Goal: Task Accomplishment & Management: Manage account settings

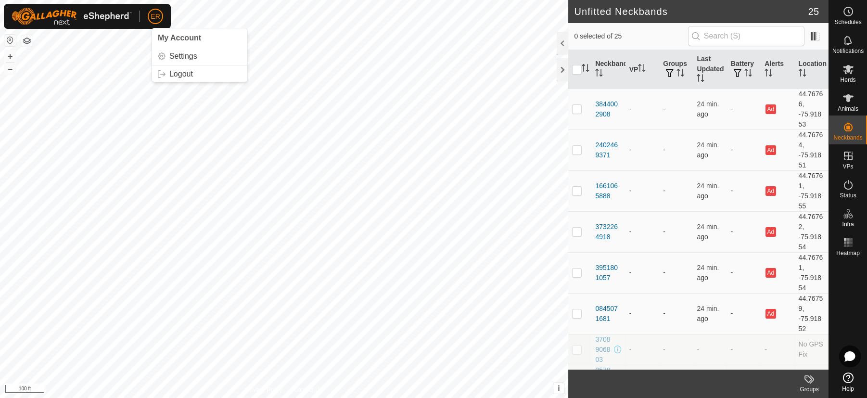
click at [157, 15] on span "ER" at bounding box center [155, 17] width 9 height 10
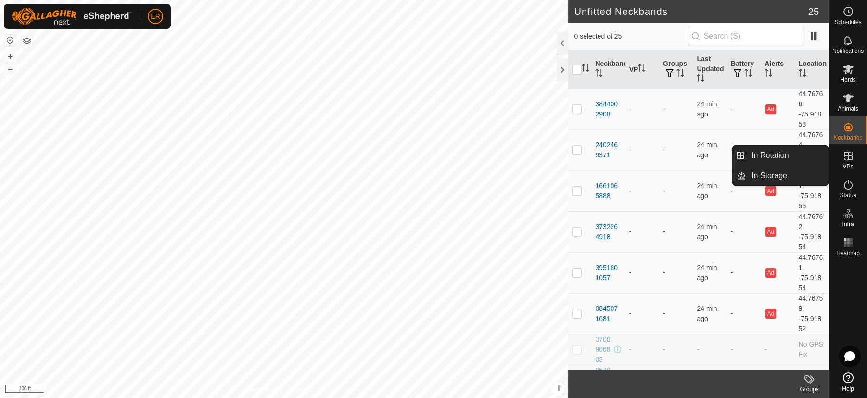
click at [849, 157] on icon at bounding box center [849, 156] width 12 height 12
click at [804, 158] on link "In Rotation" at bounding box center [787, 155] width 82 height 19
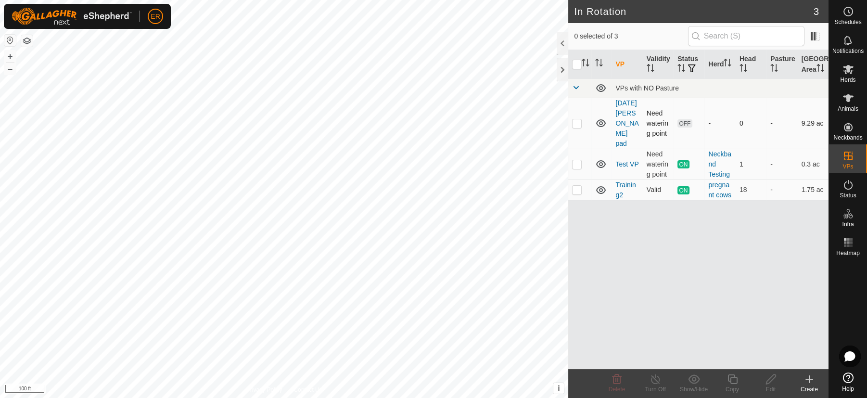
click at [577, 127] on p-checkbox at bounding box center [577, 123] width 10 height 8
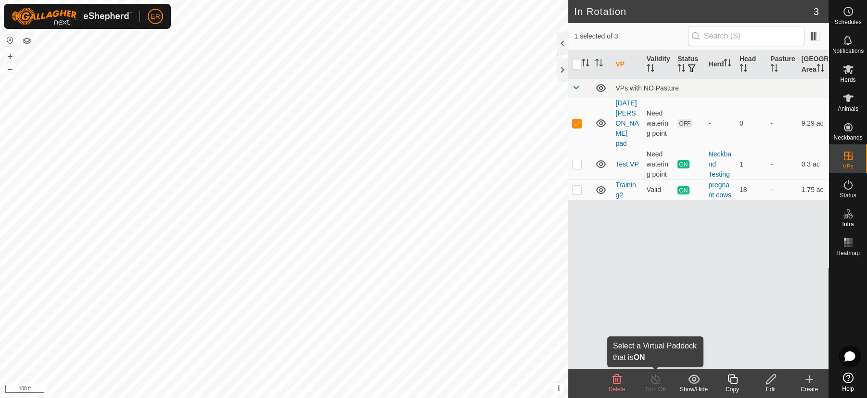
click at [659, 383] on line at bounding box center [656, 380] width 8 height 8
click at [599, 129] on icon at bounding box center [601, 123] width 12 height 12
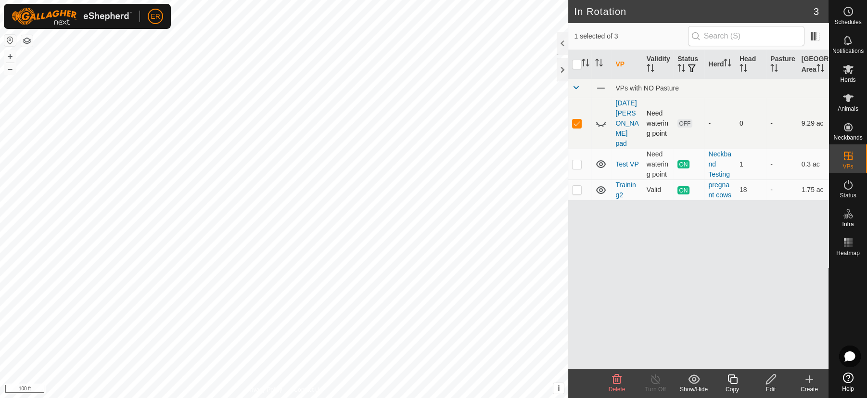
click at [599, 127] on icon at bounding box center [599, 126] width 1 height 2
click at [681, 128] on span "OFF" at bounding box center [684, 123] width 14 height 8
checkbox input "true"
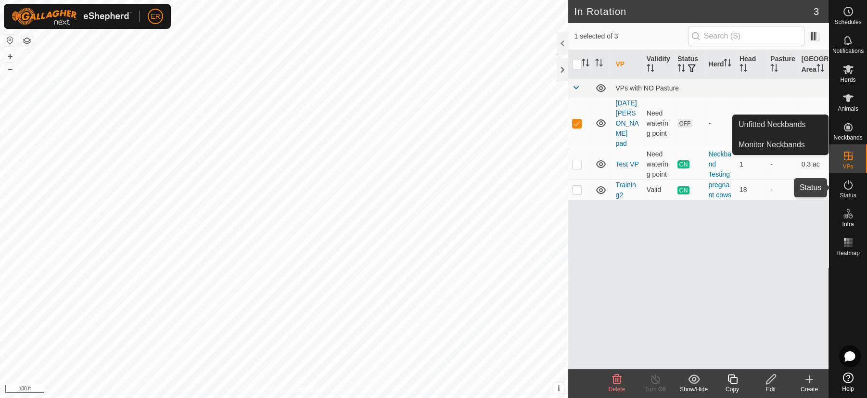
click at [846, 185] on icon at bounding box center [849, 185] width 12 height 12
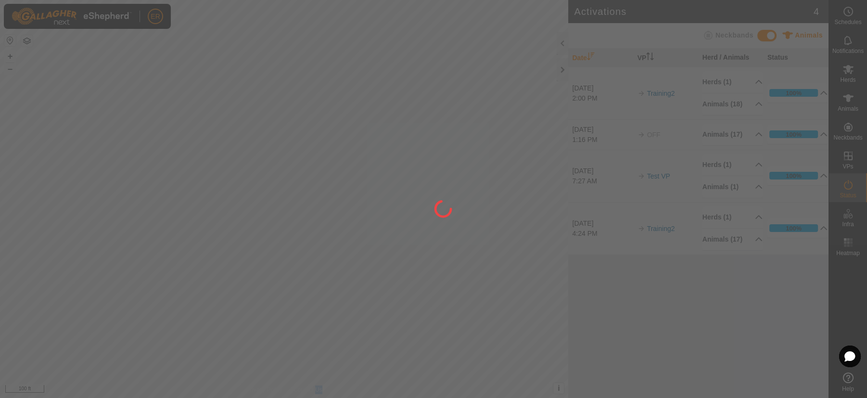
click at [846, 185] on div at bounding box center [433, 199] width 867 height 398
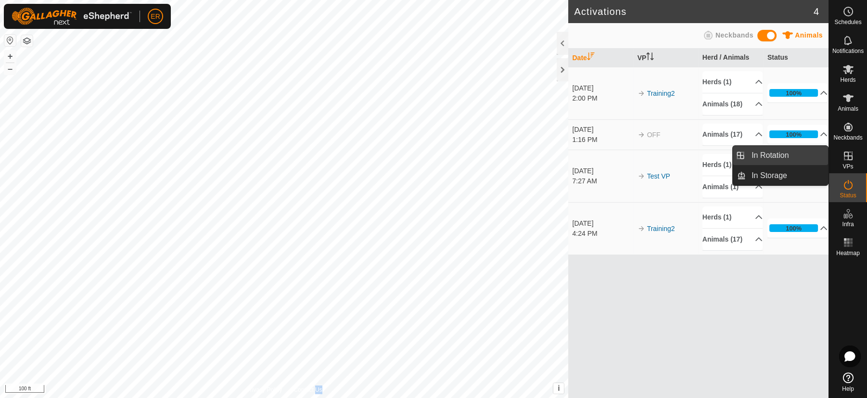
click at [814, 155] on link "In Rotation" at bounding box center [787, 155] width 82 height 19
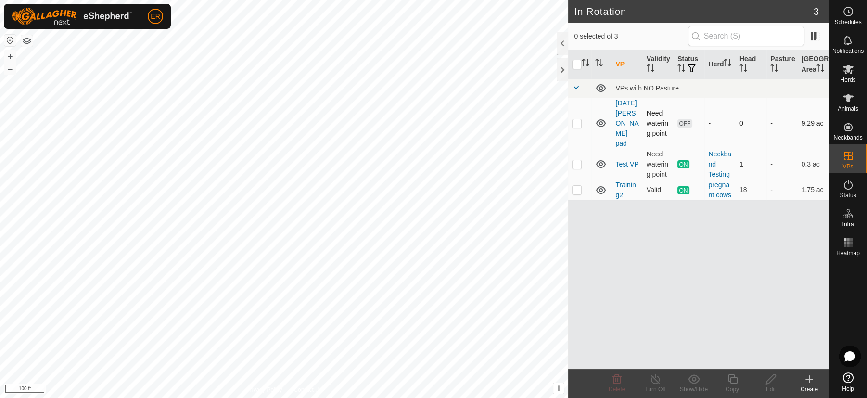
click at [577, 127] on p-checkbox at bounding box center [577, 123] width 10 height 8
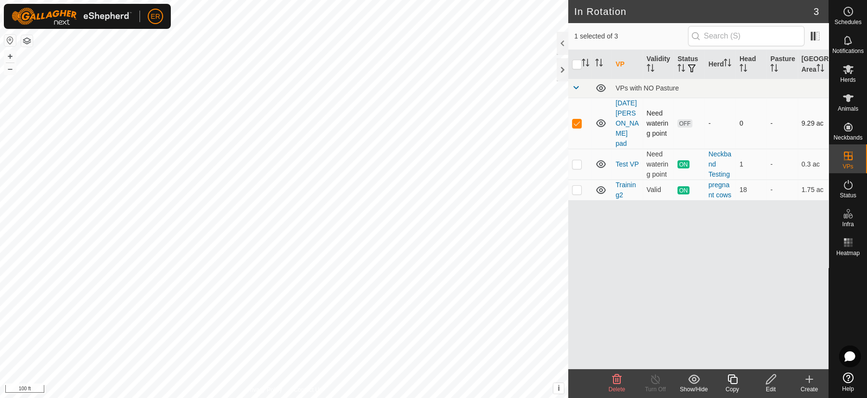
click at [577, 127] on p-checkbox at bounding box center [577, 123] width 10 height 8
click at [576, 127] on p-checkbox at bounding box center [577, 123] width 10 height 8
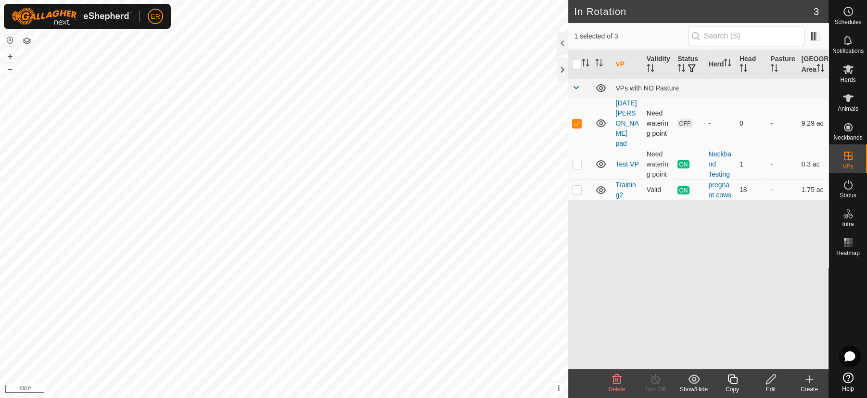
checkbox input "false"
click at [578, 169] on td at bounding box center [579, 164] width 23 height 31
checkbox input "true"
click at [576, 134] on td at bounding box center [579, 123] width 23 height 51
checkbox input "true"
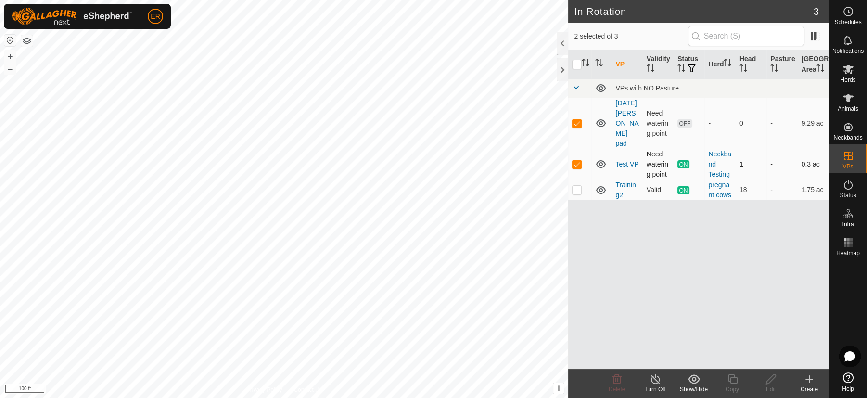
click at [577, 168] on td at bounding box center [579, 164] width 23 height 31
checkbox input "false"
click at [771, 381] on icon at bounding box center [771, 379] width 10 height 10
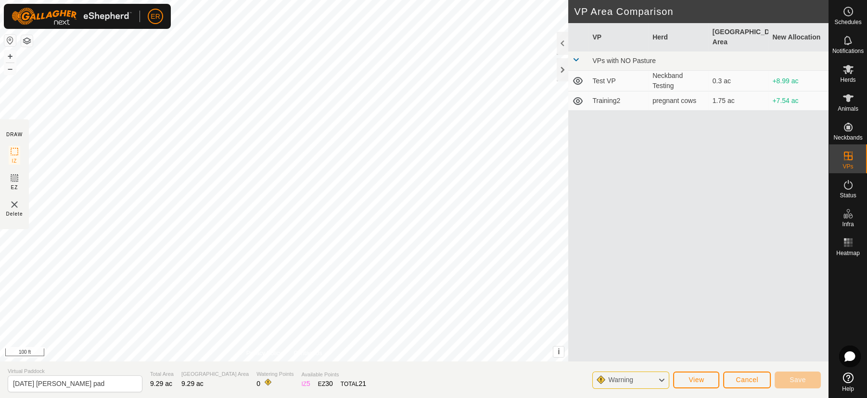
click at [740, 341] on div "VP Herd Grazing Area New Allocation VPs with NO Pasture Test VP Neckband Testin…" at bounding box center [698, 203] width 260 height 361
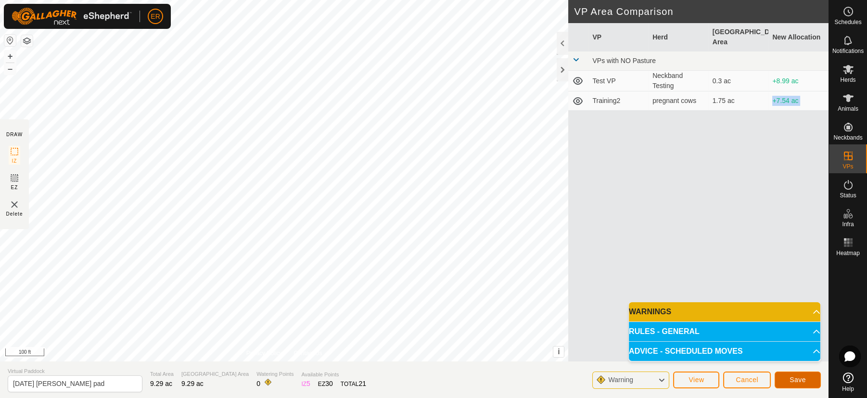
click at [801, 381] on span "Save" at bounding box center [798, 380] width 16 height 8
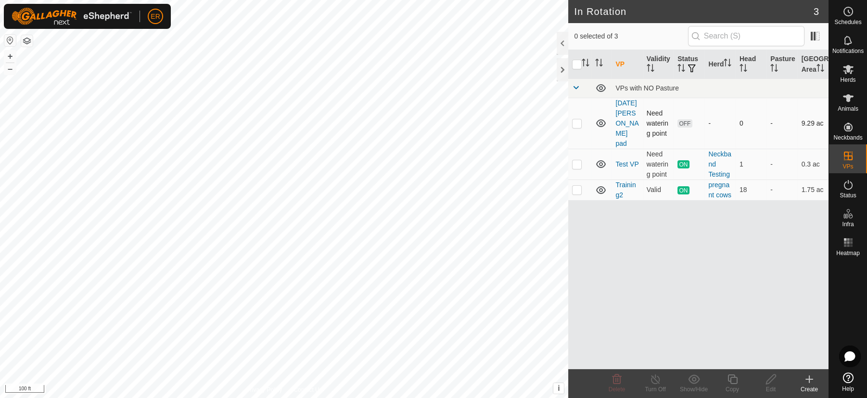
click at [580, 127] on p-checkbox at bounding box center [577, 123] width 10 height 8
checkbox input "true"
drag, startPoint x: 726, startPoint y: 329, endPoint x: 736, endPoint y: 314, distance: 18.3
click at [736, 314] on div "VP Validity Status Herd Head Pasture Grazing Area VPs with NO Pasture [DATE] [P…" at bounding box center [698, 209] width 260 height 319
click at [689, 125] on span "OFF" at bounding box center [684, 123] width 14 height 8
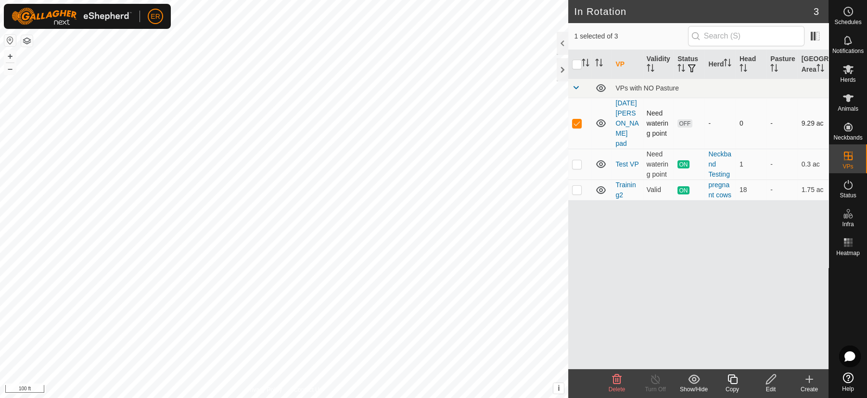
click at [579, 127] on p-checkbox at bounding box center [577, 123] width 10 height 8
checkbox input "true"
click at [812, 59] on th "[GEOGRAPHIC_DATA] Area" at bounding box center [813, 64] width 31 height 29
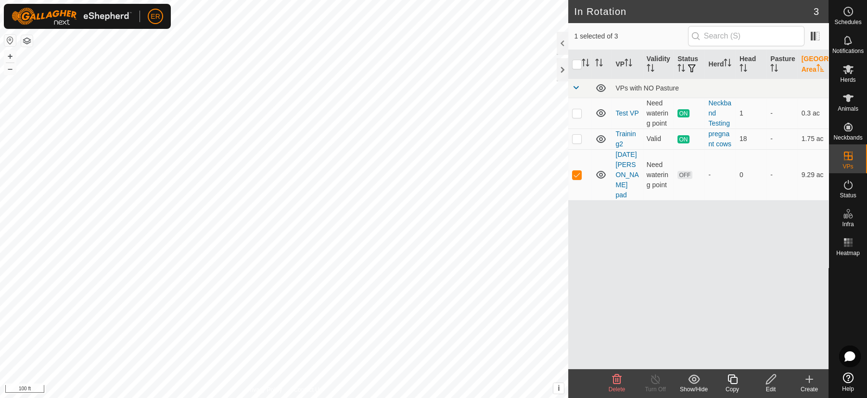
click at [812, 59] on th "[GEOGRAPHIC_DATA] Area" at bounding box center [813, 64] width 31 height 29
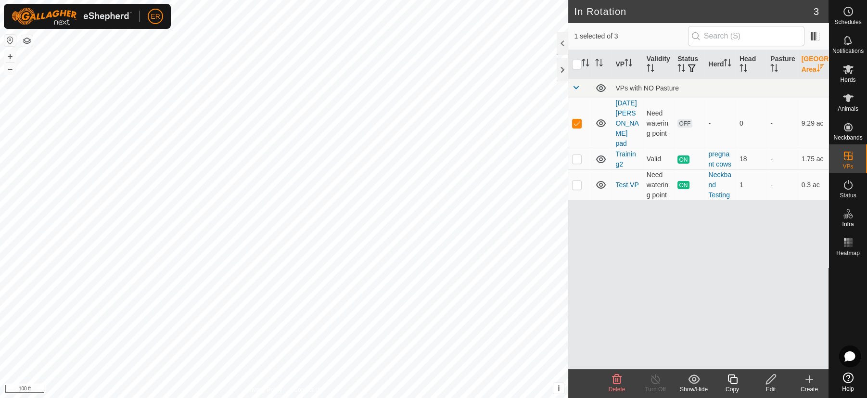
click at [812, 59] on th "[GEOGRAPHIC_DATA] Area" at bounding box center [813, 64] width 31 height 29
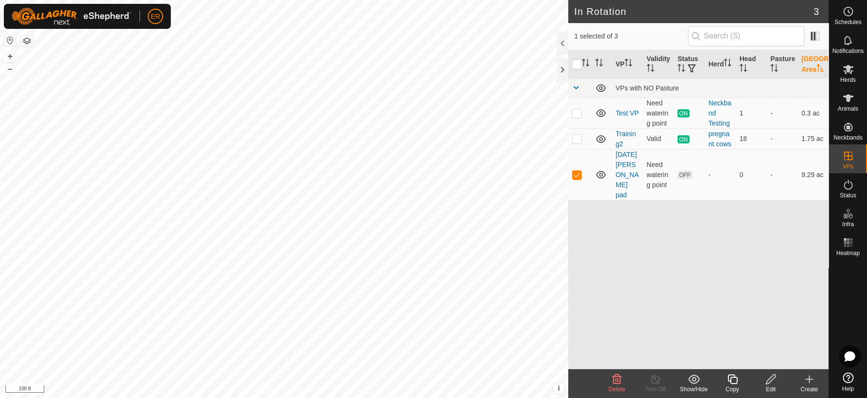
click at [812, 59] on th "[GEOGRAPHIC_DATA] Area" at bounding box center [813, 64] width 31 height 29
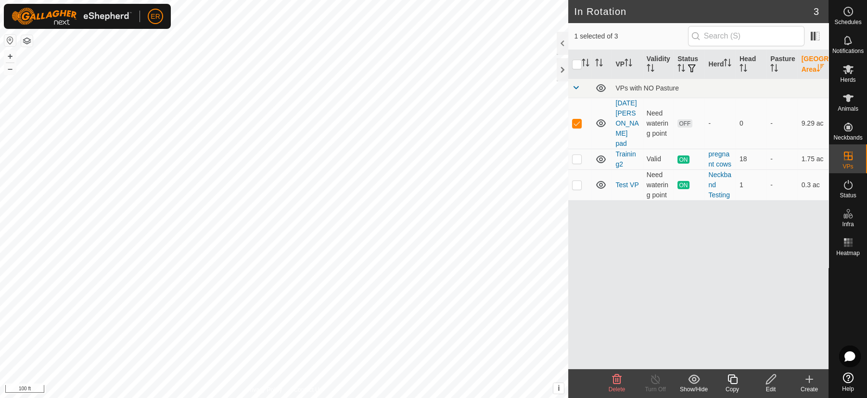
click at [812, 59] on th "[GEOGRAPHIC_DATA] Area" at bounding box center [813, 64] width 31 height 29
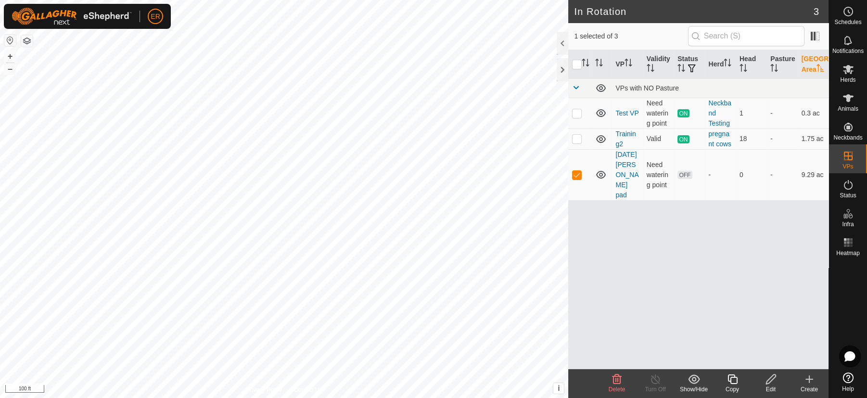
click at [693, 380] on icon at bounding box center [694, 378] width 12 height 9
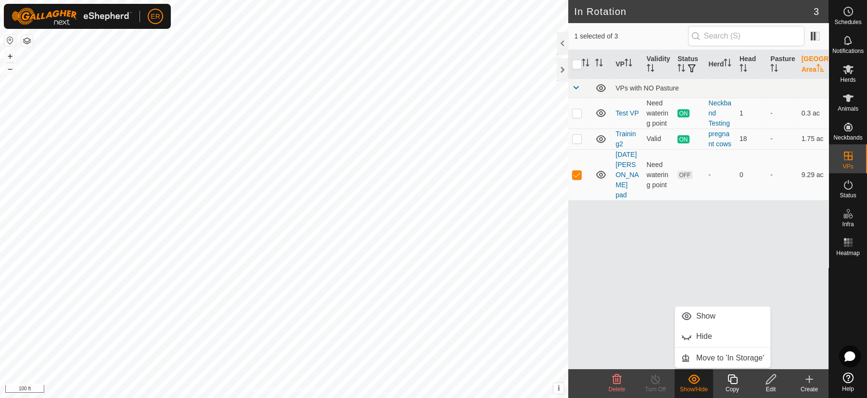
click at [613, 335] on div "VP Validity Status Herd Head Pasture Grazing Area VPs with NO Pasture Test VP N…" at bounding box center [698, 209] width 260 height 319
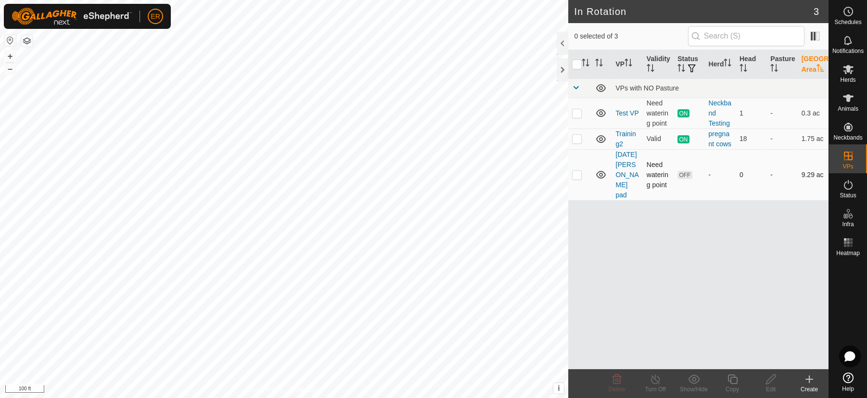
click at [575, 179] on p-checkbox at bounding box center [577, 175] width 10 height 8
checkbox input "true"
click at [847, 75] on icon at bounding box center [849, 70] width 12 height 12
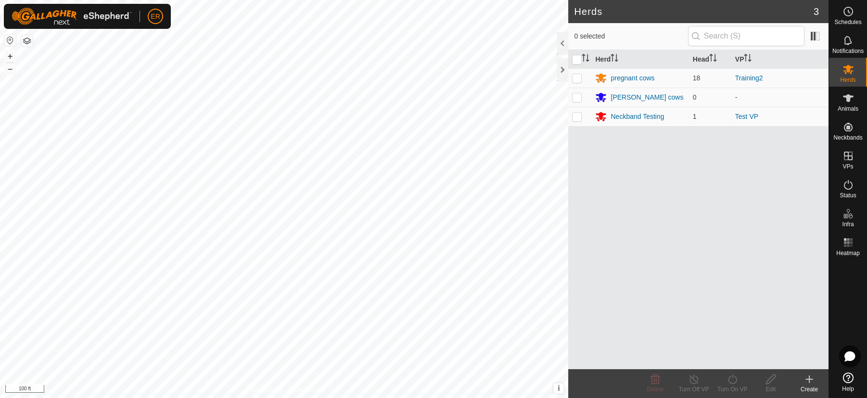
click at [630, 178] on div "Herd Head VP pregnant cows 18 Training2 [PERSON_NAME] cows 0 - Neckband Testing…" at bounding box center [698, 209] width 260 height 319
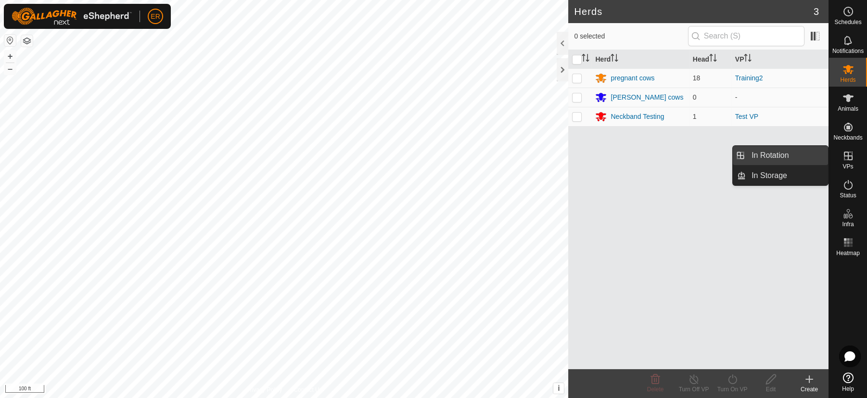
click at [809, 150] on link "In Rotation" at bounding box center [787, 155] width 82 height 19
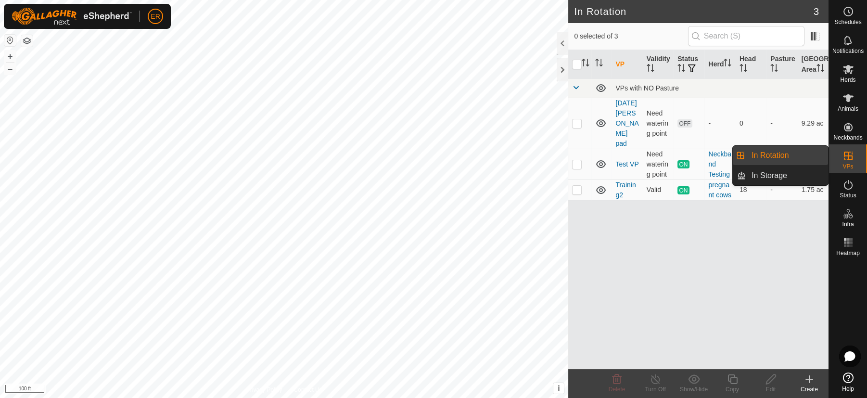
click at [809, 150] on link "In Rotation" at bounding box center [787, 155] width 82 height 19
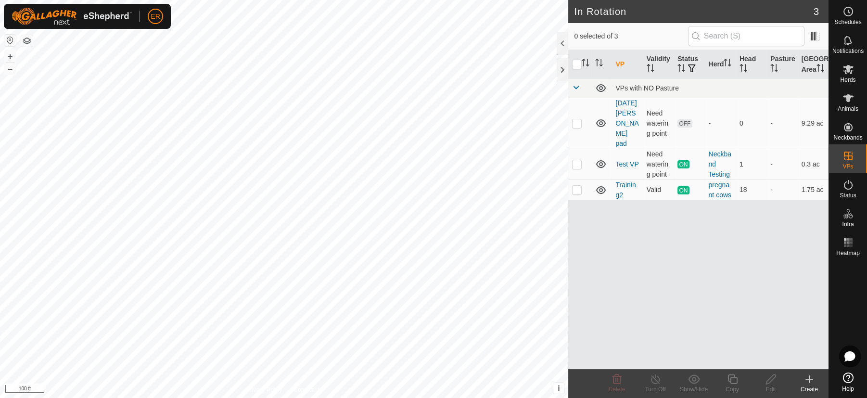
click at [25, 42] on button "button" at bounding box center [27, 41] width 12 height 12
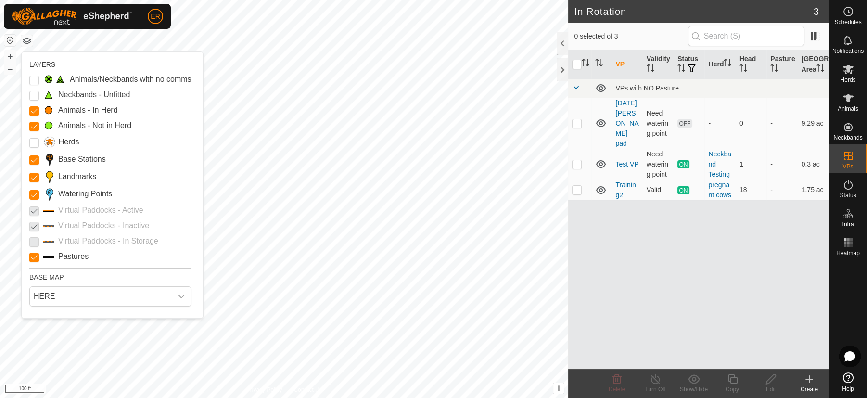
click at [25, 42] on button "button" at bounding box center [27, 41] width 12 height 12
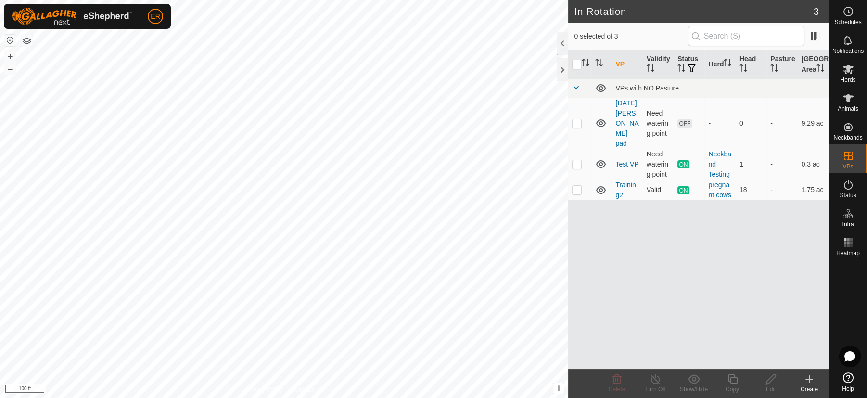
click at [25, 42] on button "button" at bounding box center [27, 41] width 12 height 12
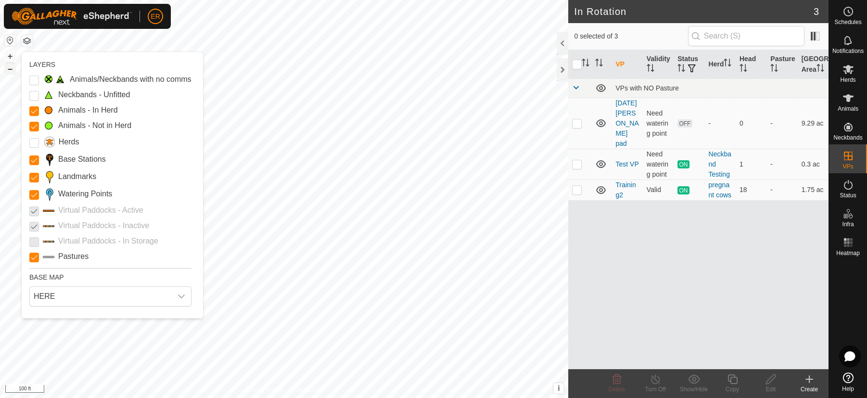
click at [14, 64] on button "–" at bounding box center [10, 69] width 12 height 12
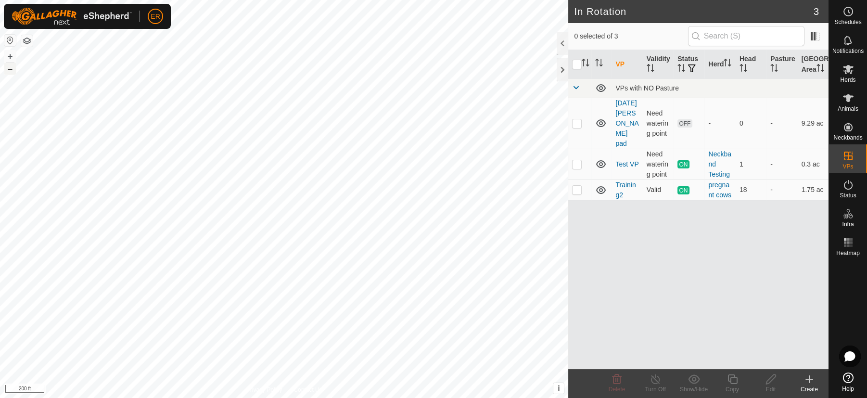
checkbox input "true"
click at [744, 323] on div "VP Validity Status Herd Head Pasture Grazing Area VPs with NO Pasture [DATE] [P…" at bounding box center [698, 209] width 260 height 319
click at [848, 70] on icon at bounding box center [848, 69] width 11 height 9
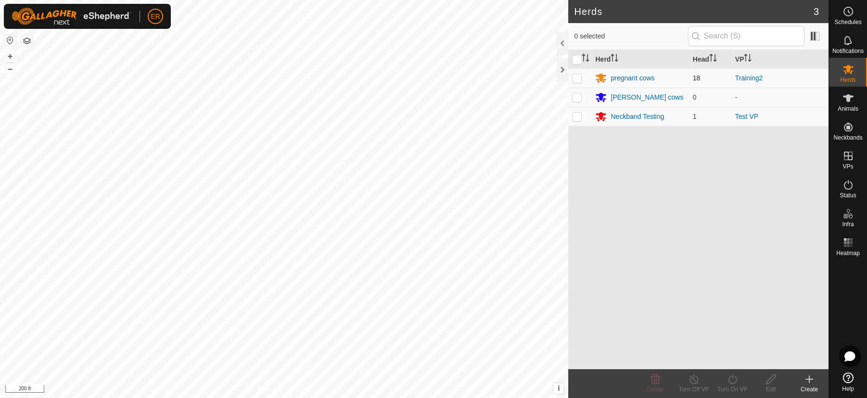
click at [584, 76] on td at bounding box center [579, 77] width 23 height 19
checkbox input "true"
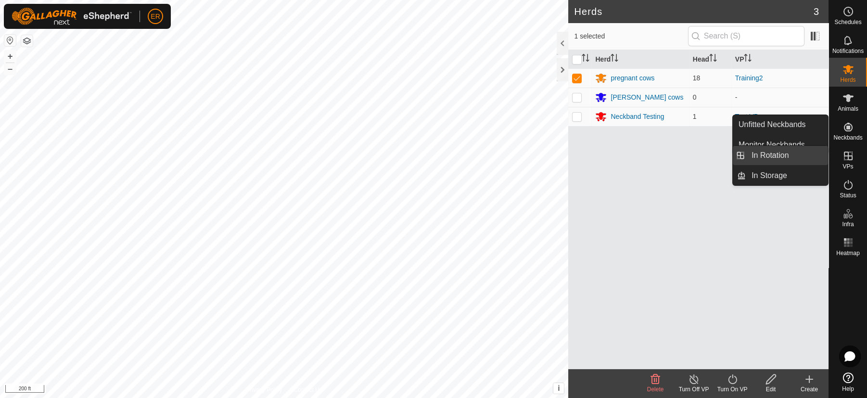
click at [802, 156] on link "In Rotation" at bounding box center [787, 155] width 82 height 19
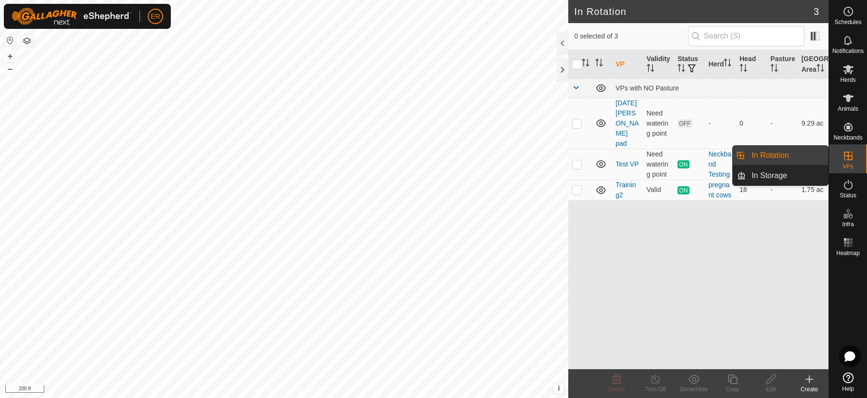
click at [802, 156] on link "In Rotation" at bounding box center [787, 155] width 82 height 19
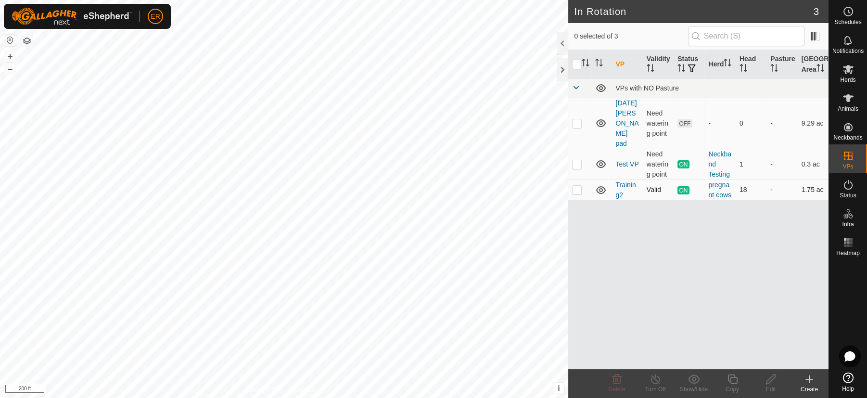
click at [759, 200] on td "18" at bounding box center [751, 189] width 31 height 21
click at [844, 73] on icon at bounding box center [848, 69] width 11 height 9
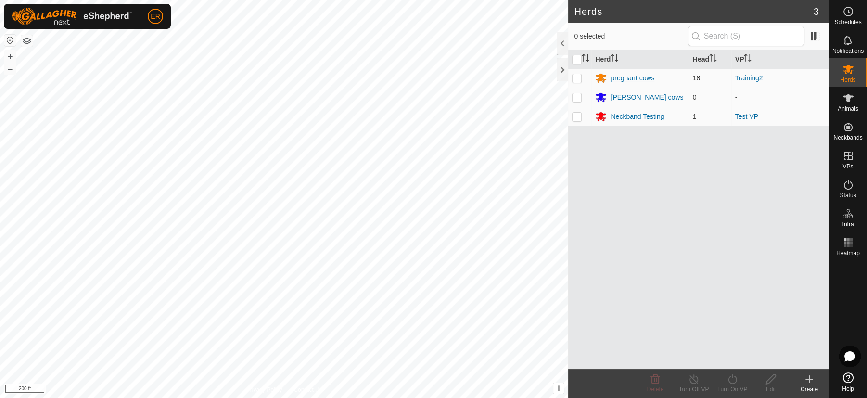
click at [624, 79] on div "pregnant cows" at bounding box center [633, 78] width 44 height 10
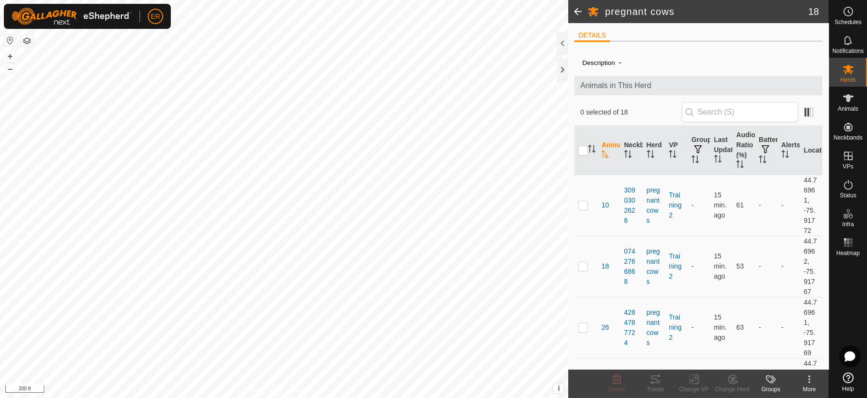
click at [629, 90] on span "Animals in This Herd" at bounding box center [698, 86] width 236 height 12
click at [699, 115] on input "text" at bounding box center [740, 112] width 116 height 20
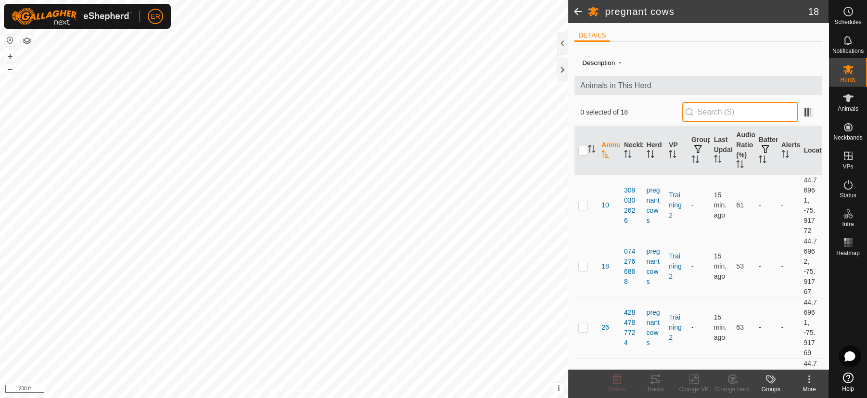
click at [699, 115] on input "text" at bounding box center [740, 112] width 116 height 20
click at [580, 148] on input "checkbox" at bounding box center [583, 151] width 10 height 10
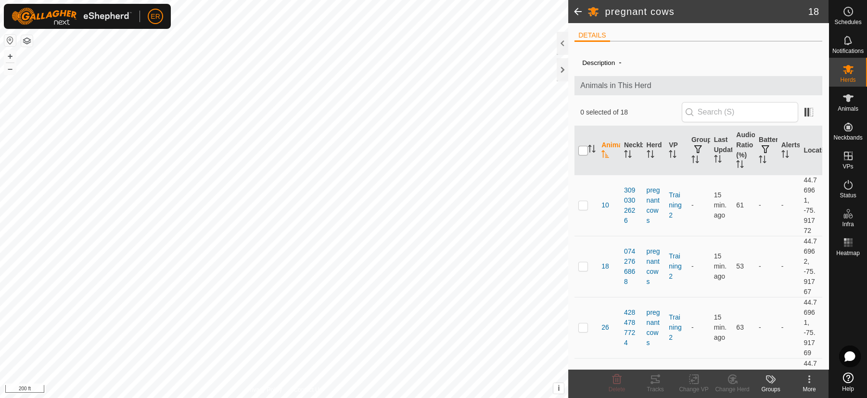
checkbox input "true"
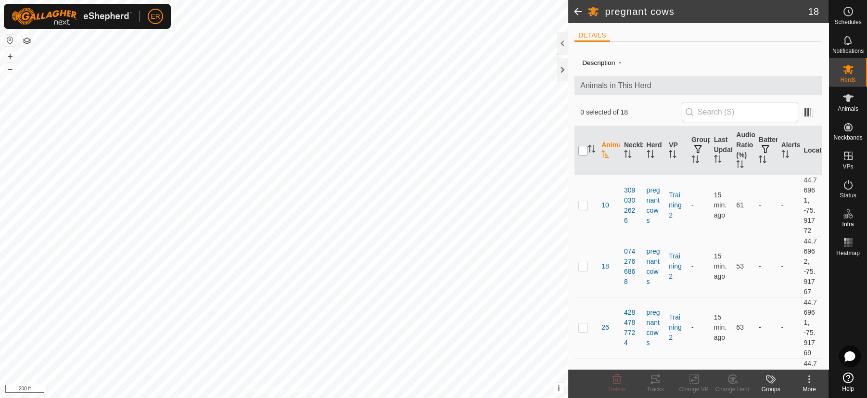
checkbox input "true"
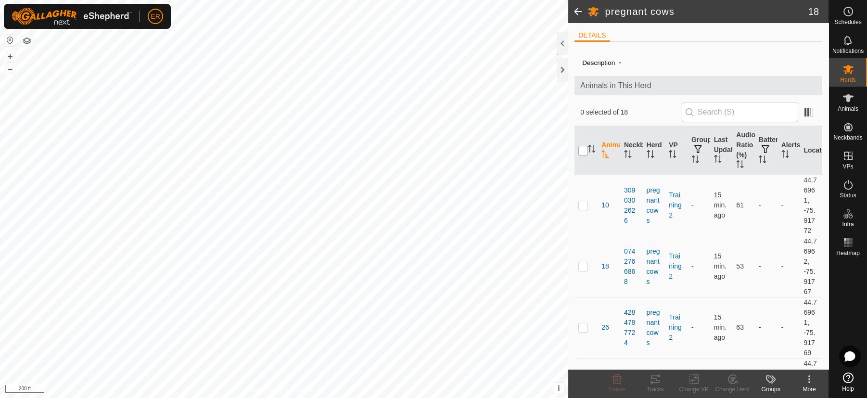
checkbox input "true"
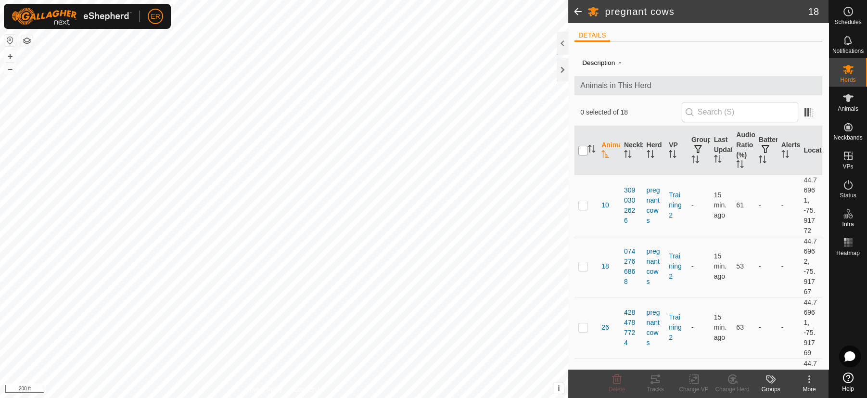
checkbox input "true"
click at [580, 148] on input "checkbox" at bounding box center [583, 151] width 10 height 10
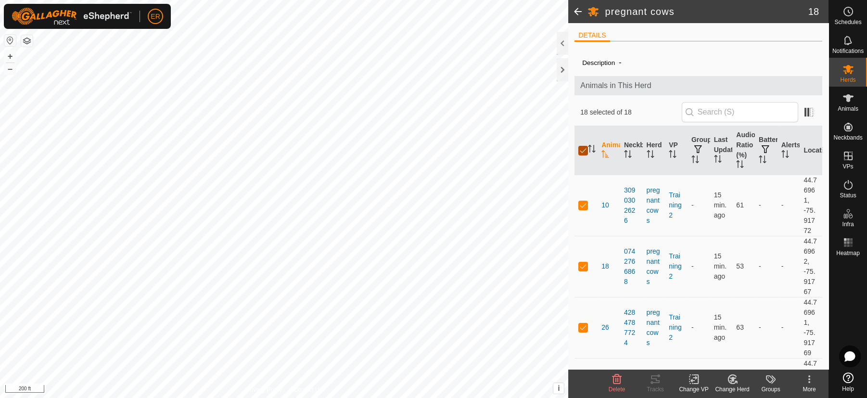
checkbox input "false"
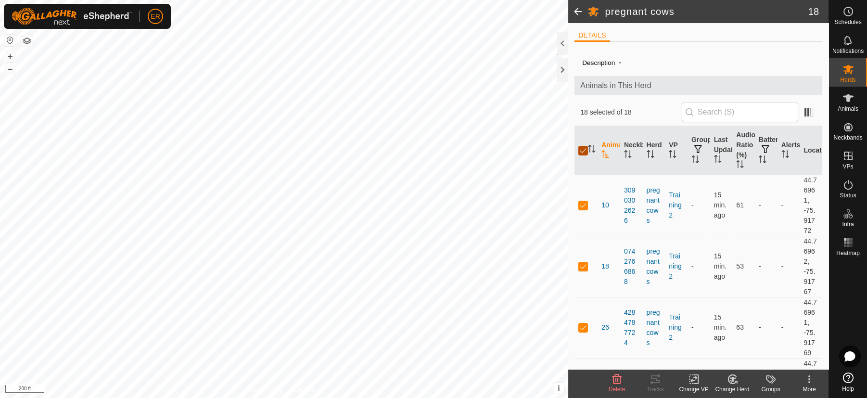
checkbox input "false"
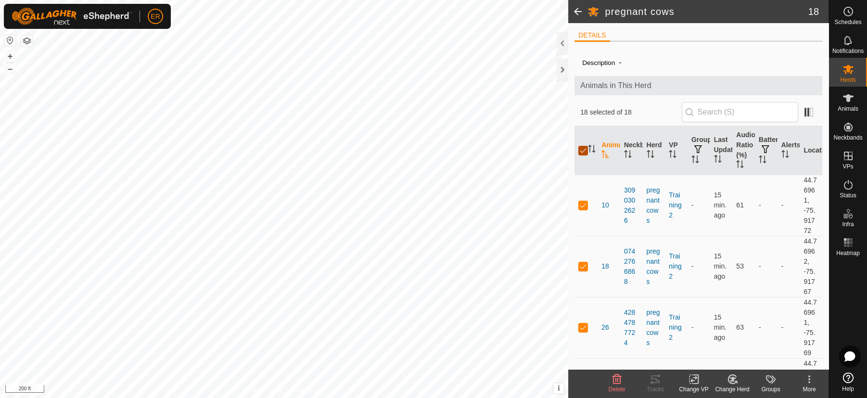
checkbox input "false"
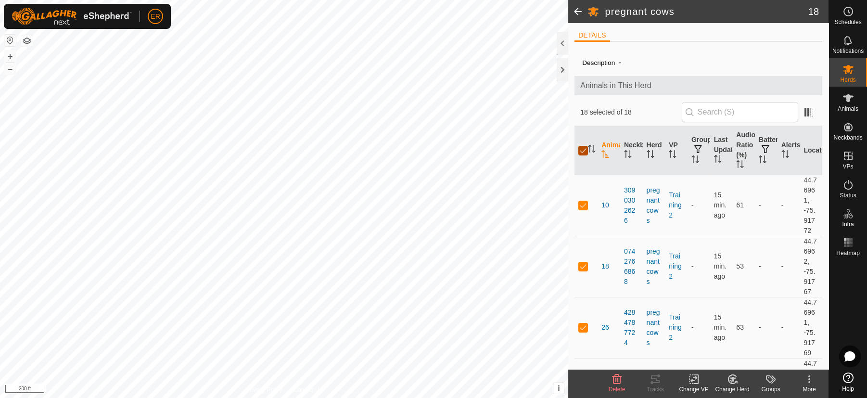
checkbox input "false"
click at [580, 148] on input "checkbox" at bounding box center [583, 151] width 10 height 10
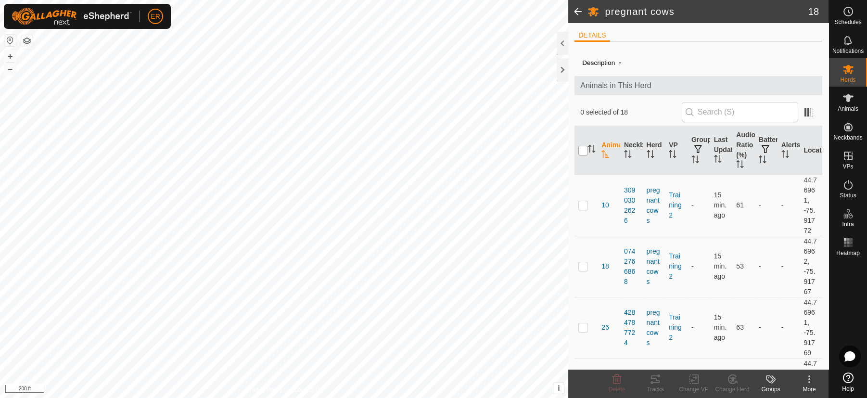
checkbox input "true"
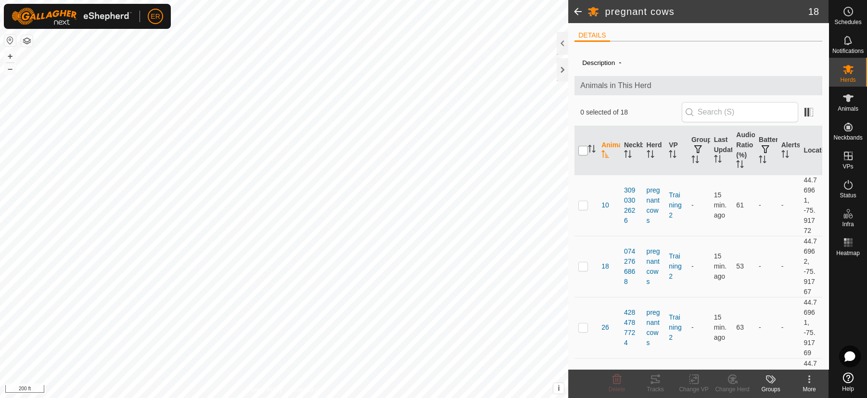
checkbox input "true"
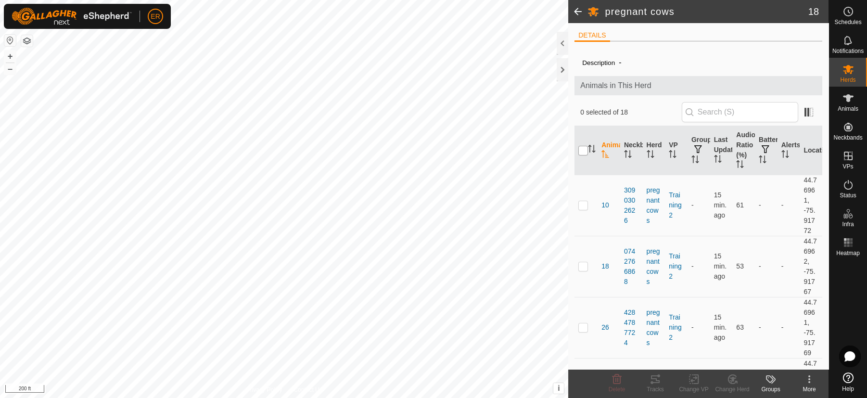
checkbox input "true"
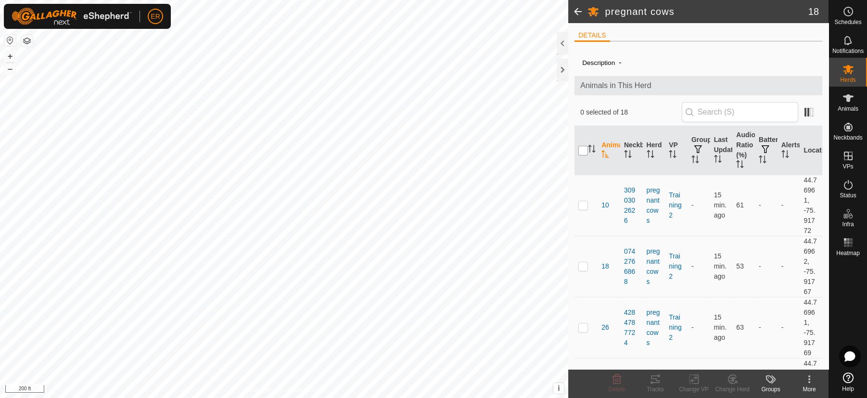
checkbox input "true"
click at [584, 152] on input "checkbox" at bounding box center [583, 151] width 10 height 10
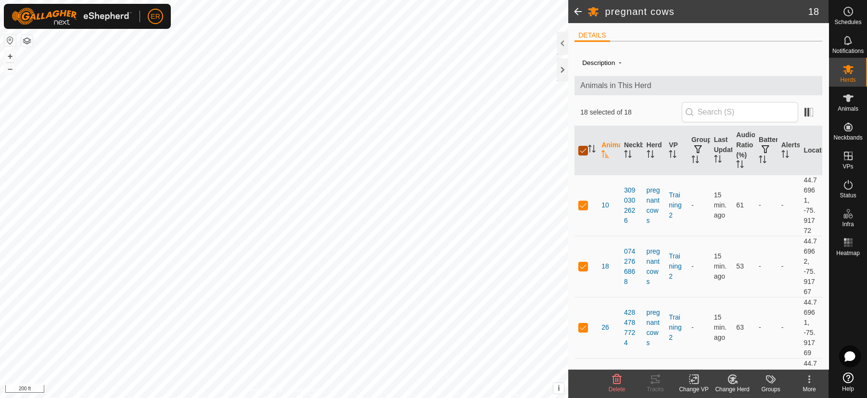
checkbox input "false"
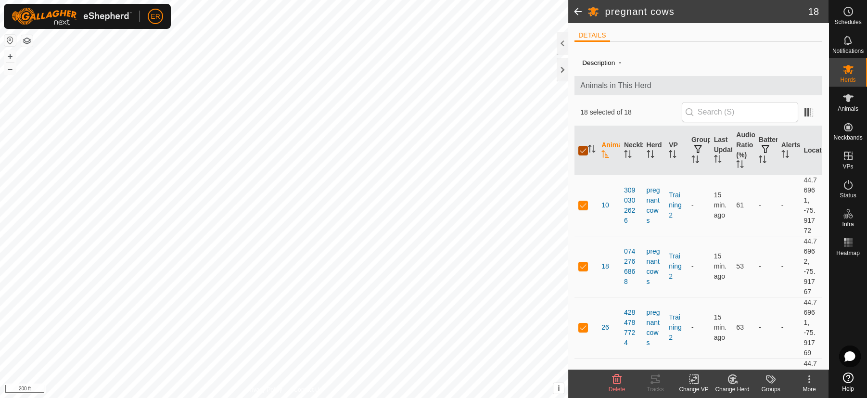
checkbox input "false"
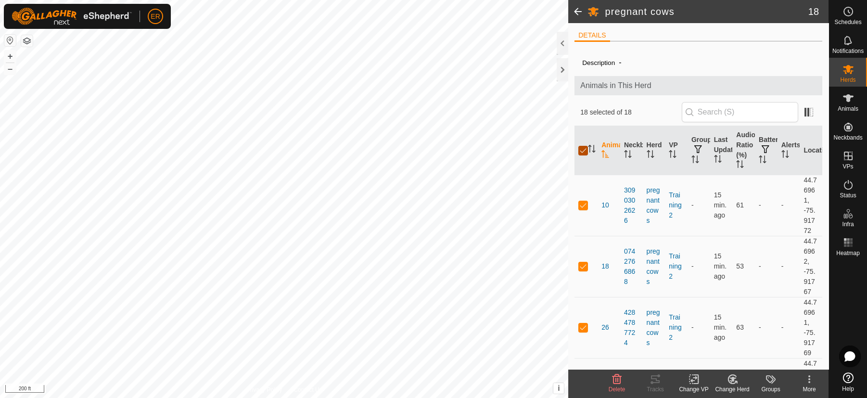
checkbox input "false"
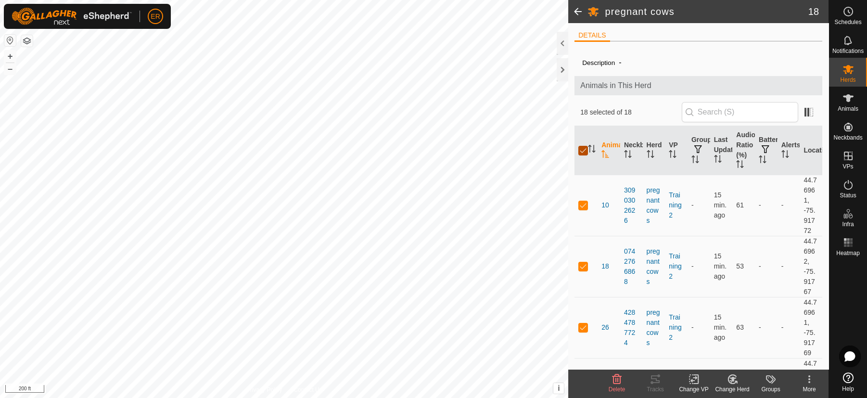
checkbox input "false"
click at [669, 42] on div "DETAILS" at bounding box center [699, 39] width 248 height 20
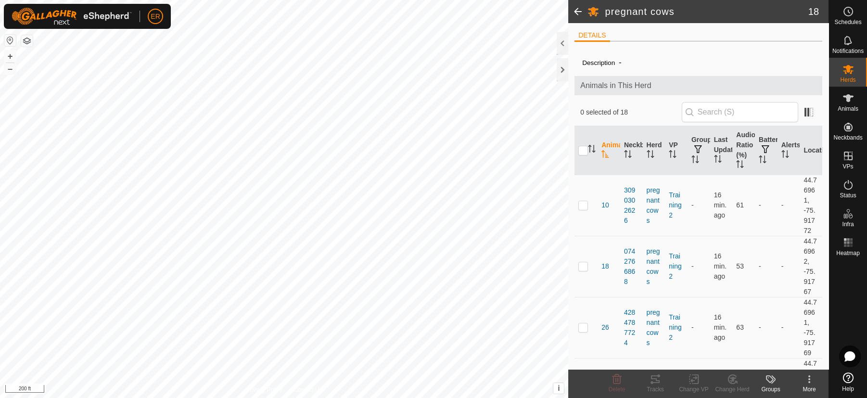
click at [669, 42] on div "DETAILS" at bounding box center [699, 39] width 248 height 20
click at [848, 382] on icon at bounding box center [848, 377] width 11 height 11
click at [848, 72] on icon at bounding box center [849, 70] width 12 height 12
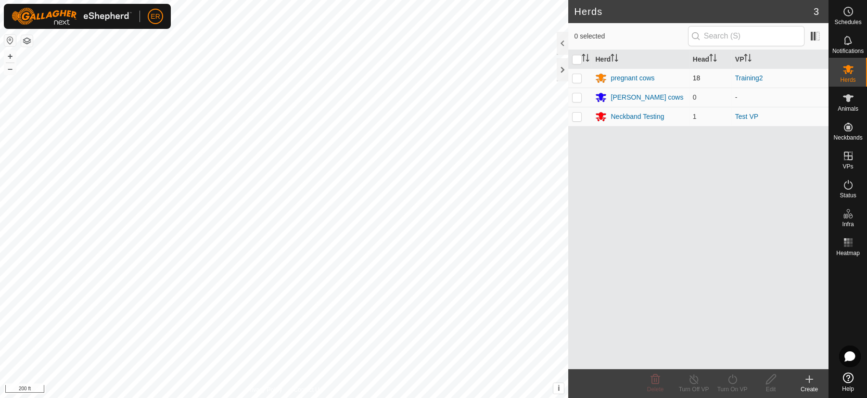
click at [575, 77] on p-checkbox at bounding box center [577, 78] width 10 height 8
click at [580, 77] on p-checkbox at bounding box center [577, 78] width 10 height 8
checkbox input "true"
click at [731, 381] on icon at bounding box center [733, 379] width 12 height 12
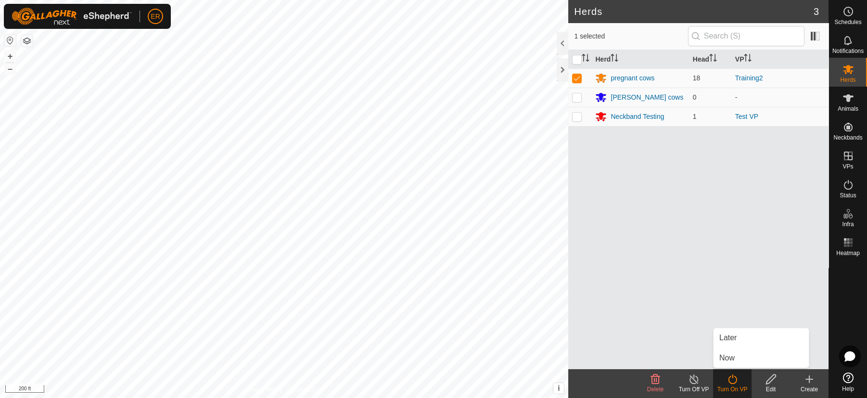
click at [731, 381] on icon at bounding box center [733, 379] width 12 height 12
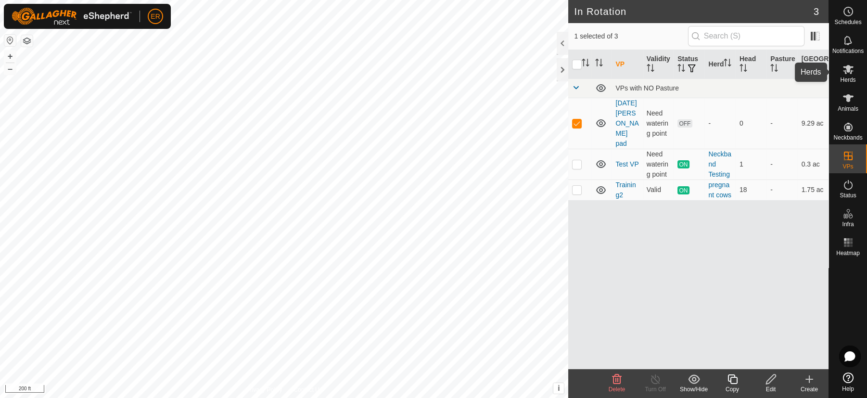
click at [849, 68] on icon at bounding box center [848, 69] width 11 height 9
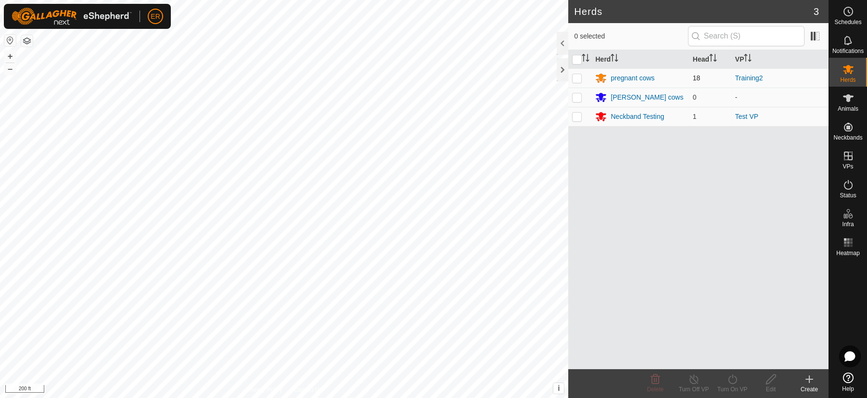
click at [578, 76] on p-checkbox at bounding box center [577, 78] width 10 height 8
click at [577, 81] on p-checkbox at bounding box center [577, 78] width 10 height 8
click at [733, 382] on icon at bounding box center [733, 379] width 12 height 12
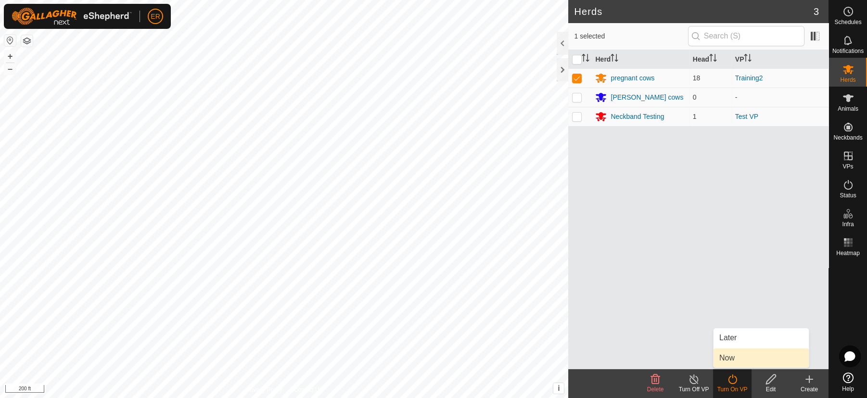
click at [729, 360] on link "Now" at bounding box center [761, 357] width 95 height 19
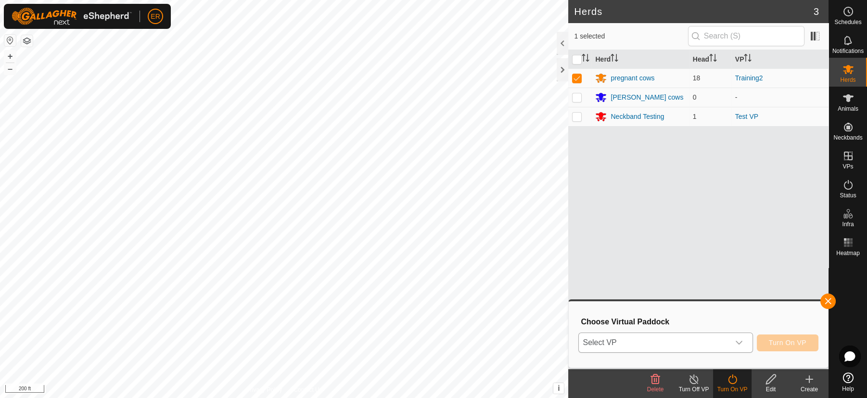
click at [740, 347] on div "dropdown trigger" at bounding box center [738, 342] width 19 height 19
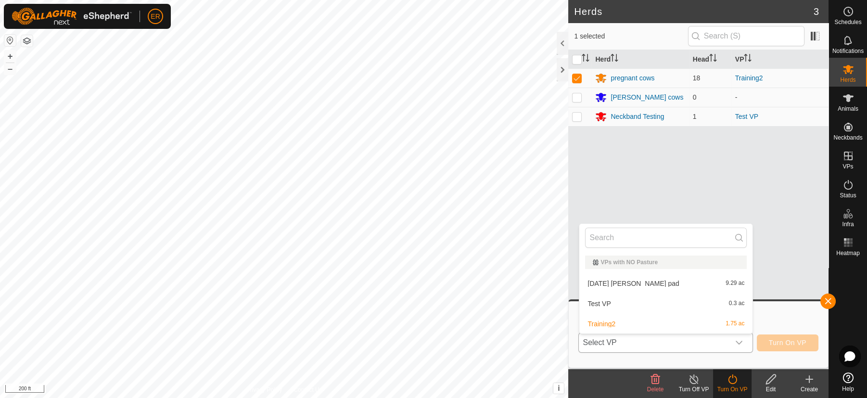
click at [740, 347] on div "dropdown trigger" at bounding box center [738, 342] width 19 height 19
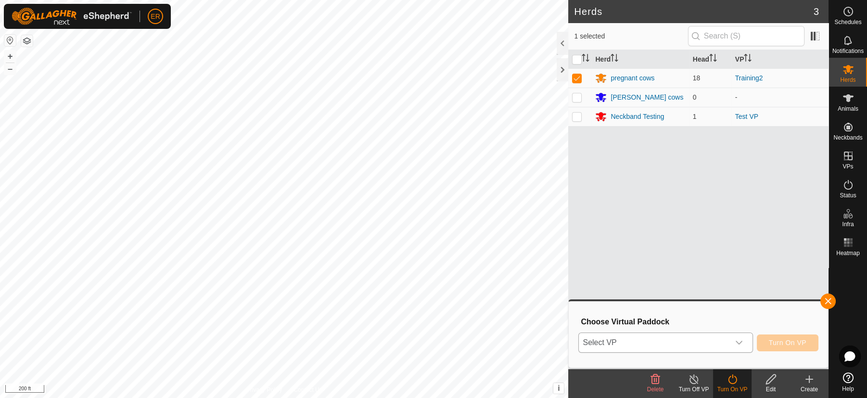
click at [740, 349] on div "dropdown trigger" at bounding box center [738, 342] width 19 height 19
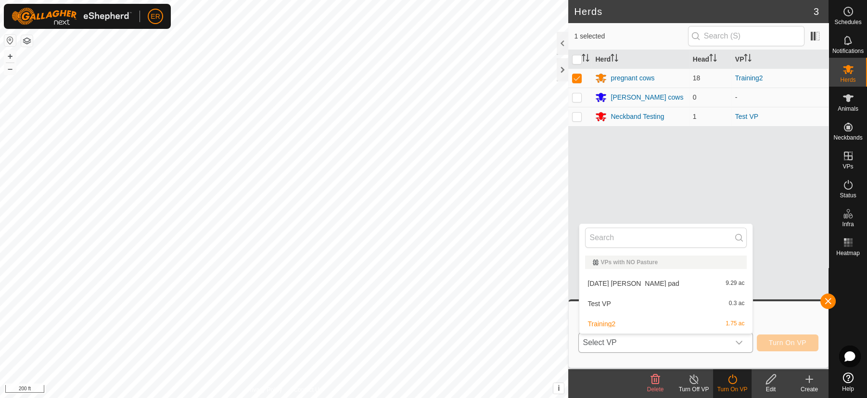
click at [629, 281] on li "[DATE] [PERSON_NAME] pad 9.29 ac" at bounding box center [665, 283] width 173 height 19
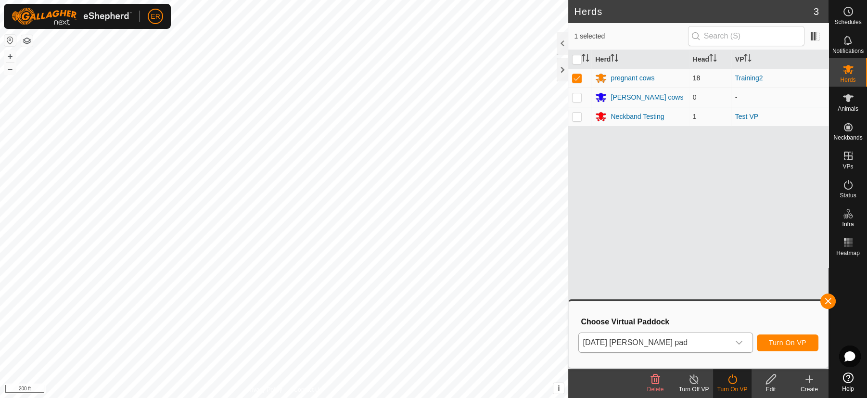
click at [578, 79] on p-checkbox at bounding box center [577, 78] width 10 height 8
checkbox input "false"
